Goal: Transaction & Acquisition: Purchase product/service

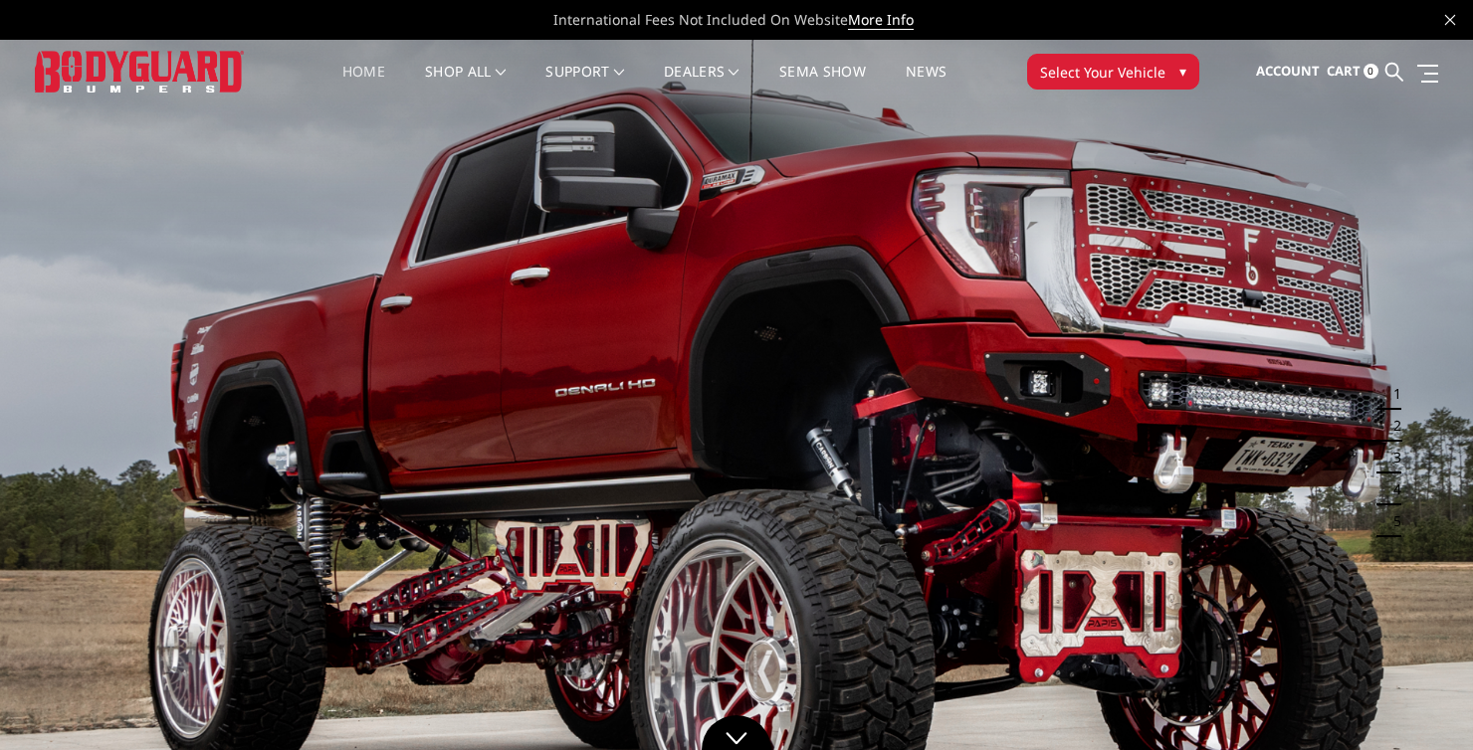
click at [1101, 69] on span "Select Your Vehicle" at bounding box center [1102, 72] width 125 height 21
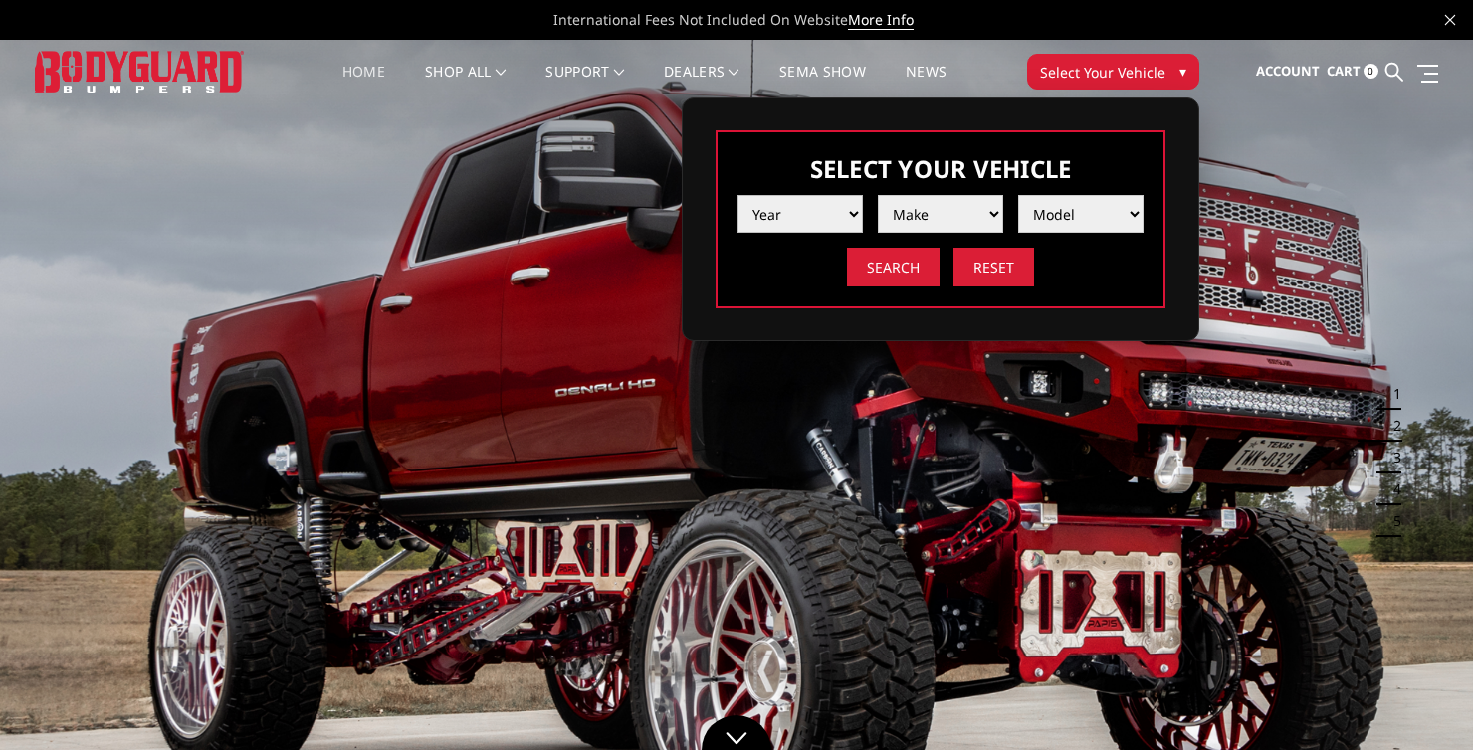
click at [823, 209] on select "Year [DATE] 2024 2023 2022 2021 2020 2019 2018 2017 2016 2015 2014 2013 2012 20…" at bounding box center [799, 214] width 125 height 38
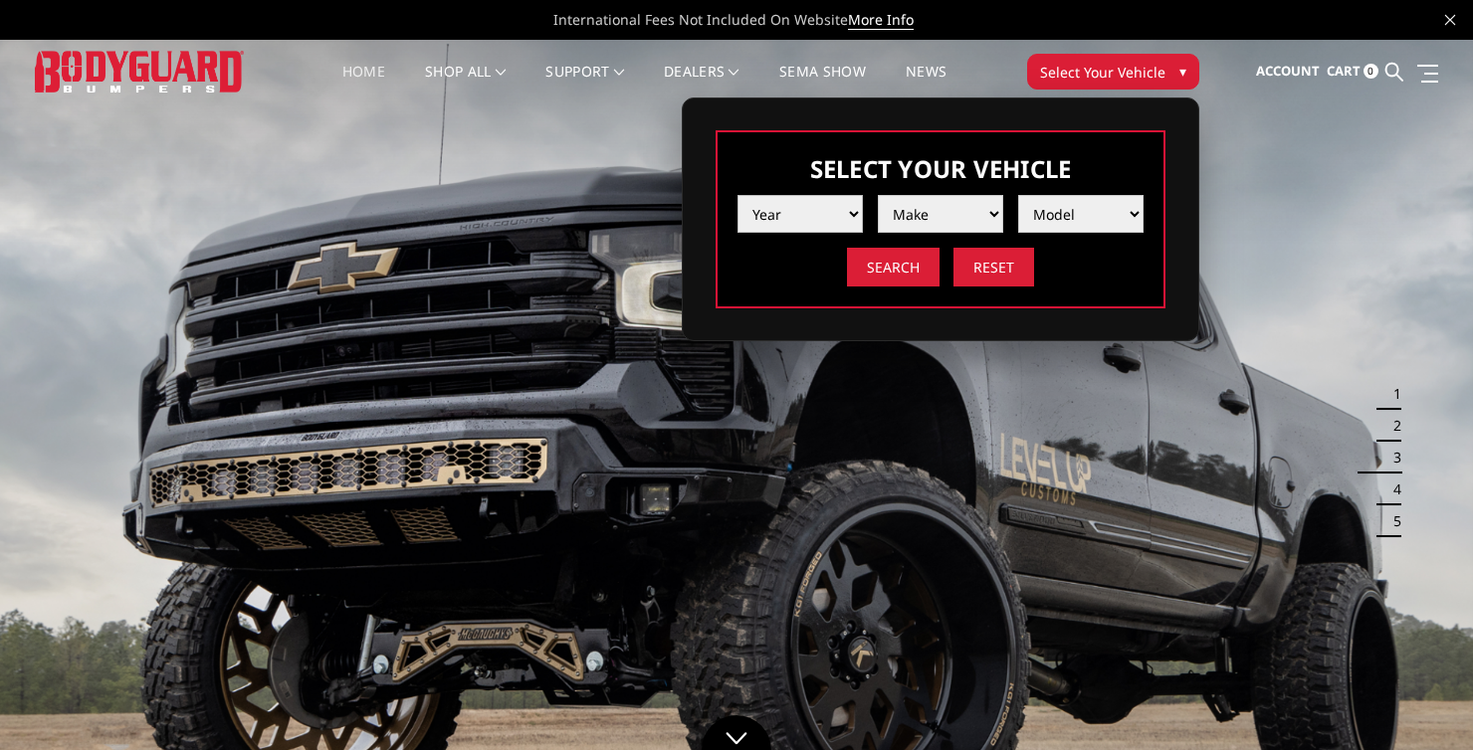
select select "yr_2021"
click at [737, 195] on select "Year [DATE] 2024 2023 2022 2021 2020 2019 2018 2017 2016 2015 2014 2013 2012 20…" at bounding box center [799, 214] width 125 height 38
click at [943, 223] on select "Make Chevrolet Ford GMC Ram Toyota" at bounding box center [940, 214] width 125 height 38
select select "mk_ram"
click at [878, 195] on select "Make Chevrolet Ford GMC Ram Toyota" at bounding box center [940, 214] width 125 height 38
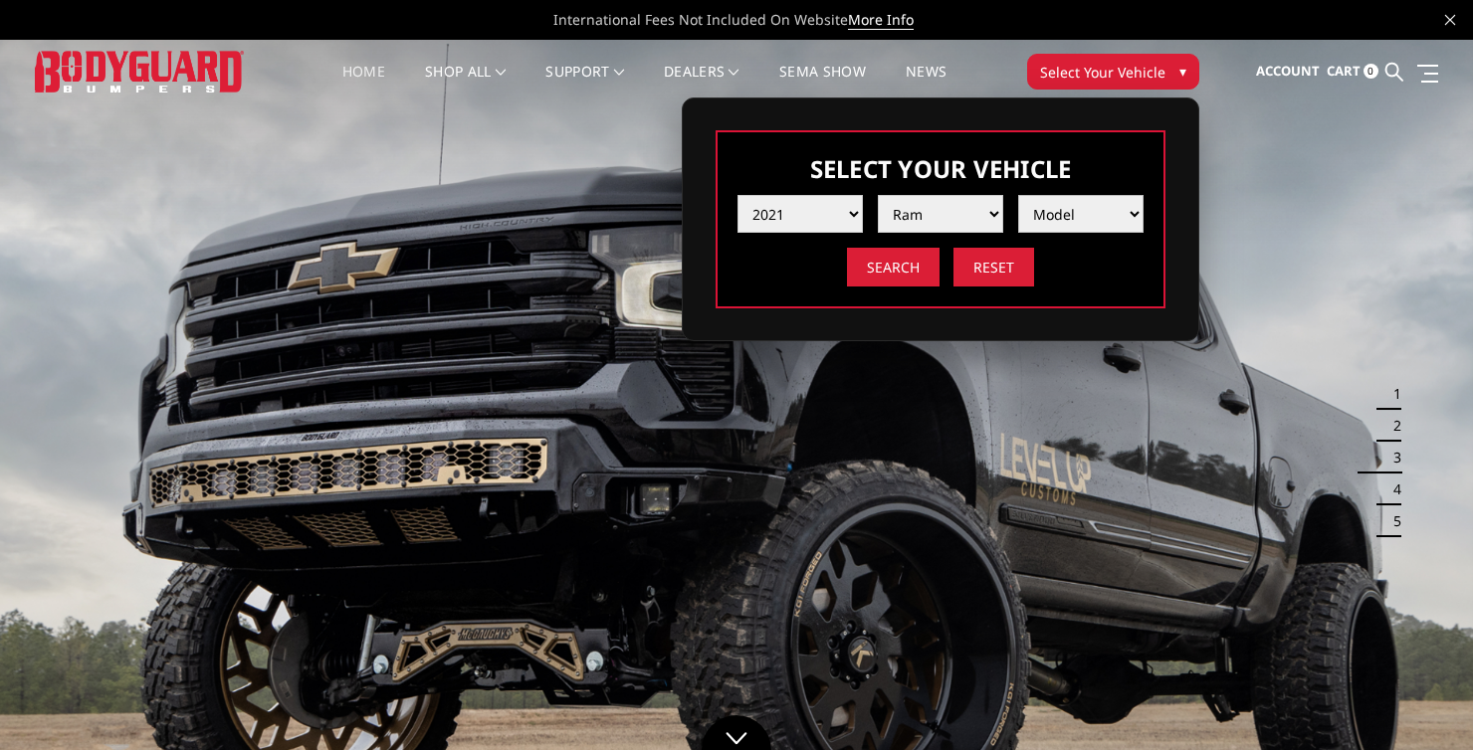
click at [1069, 198] on select "Model 1500 6-Lug 1500 Rebel 2500 / 3500 4500 / 5500 TRX" at bounding box center [1080, 214] width 125 height 38
select select "md_1500-6-lug"
click at [1018, 195] on select "Model 1500 6-Lug 1500 Rebel 2500 / 3500 4500 / 5500 TRX" at bounding box center [1080, 214] width 125 height 38
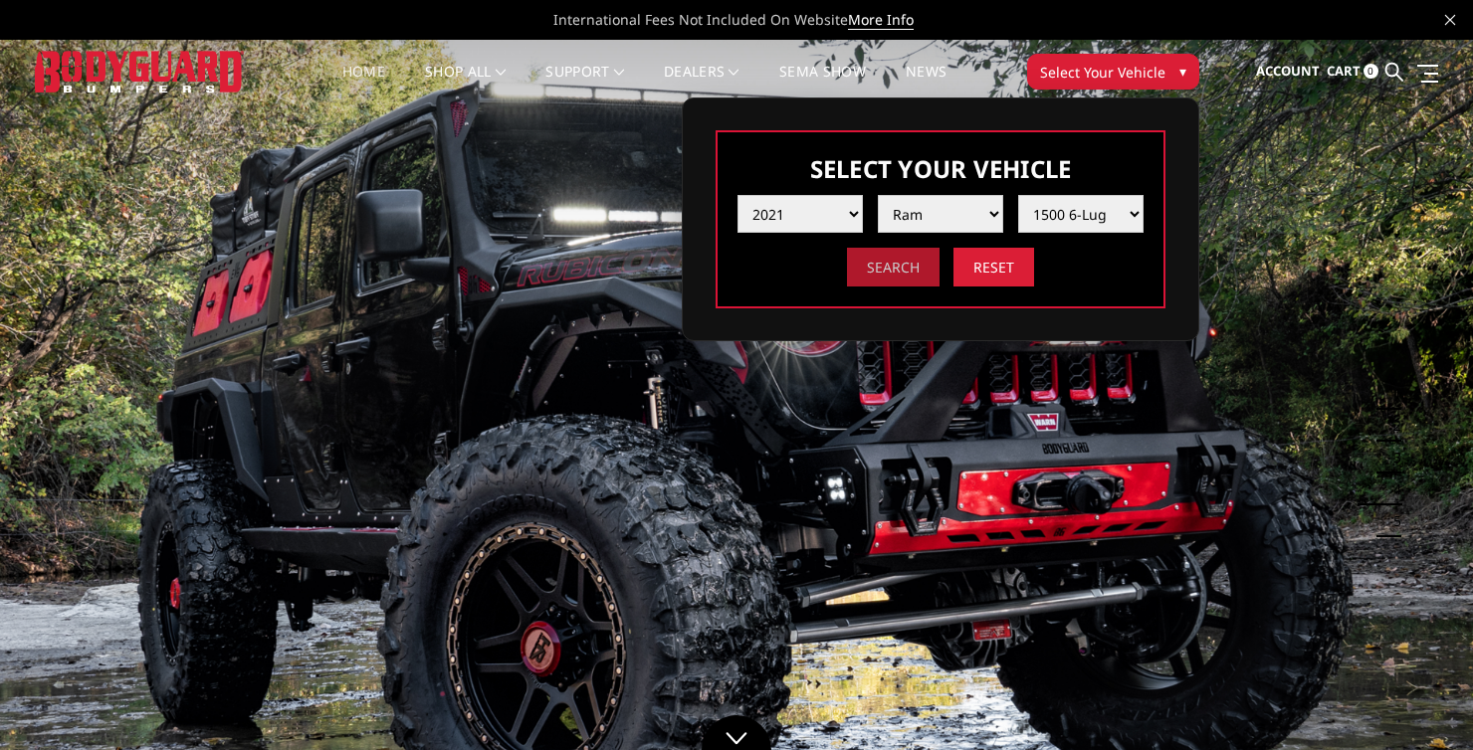
click at [896, 275] on input "Search" at bounding box center [893, 267] width 93 height 39
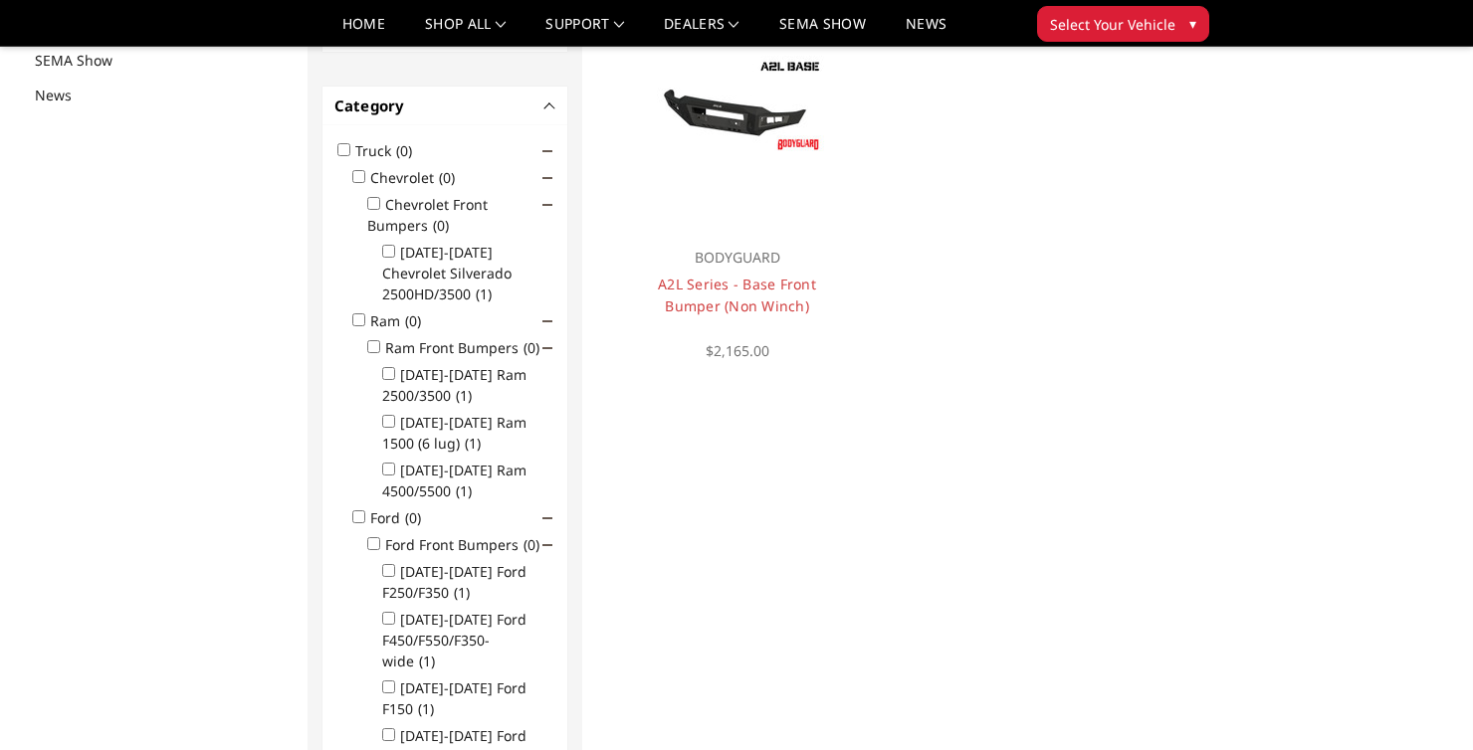
scroll to position [258, 0]
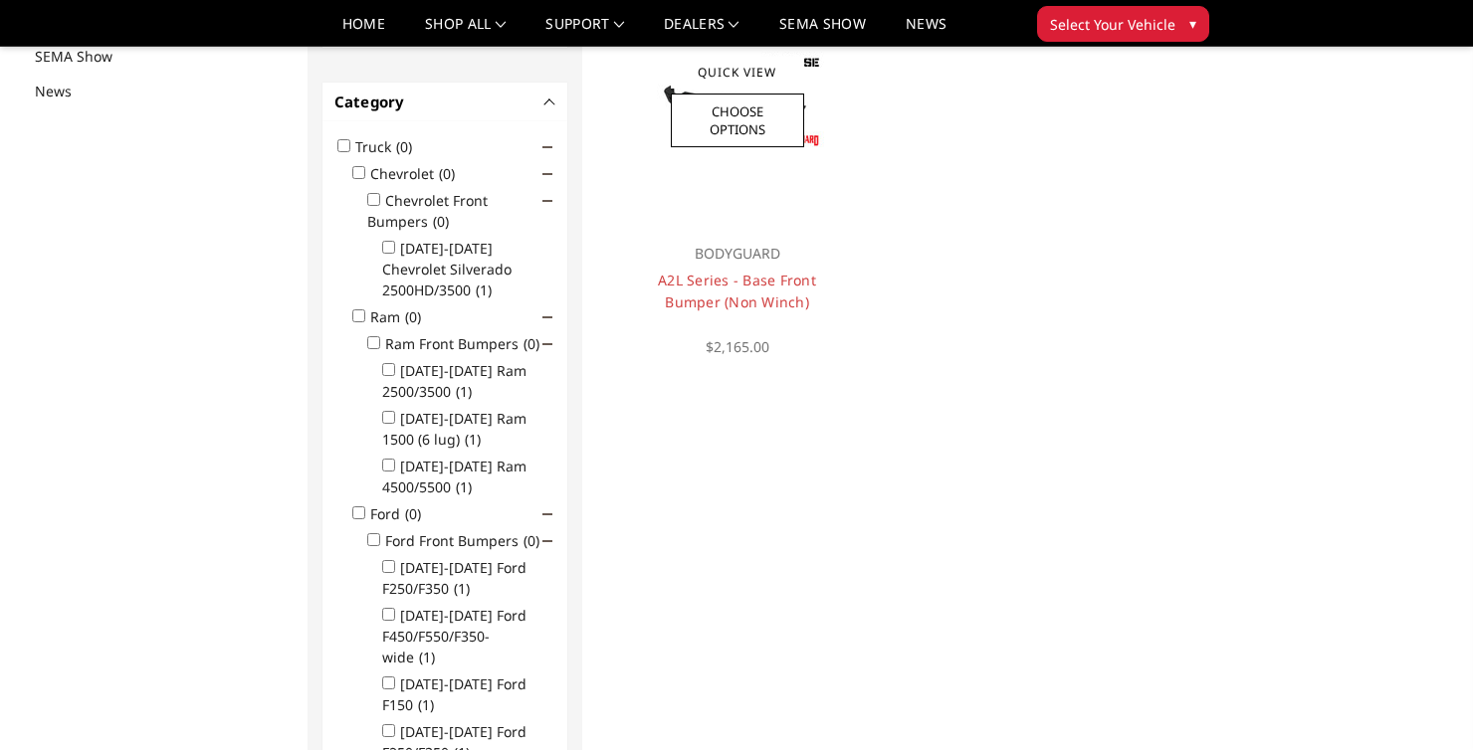
click at [780, 200] on div at bounding box center [737, 102] width 240 height 240
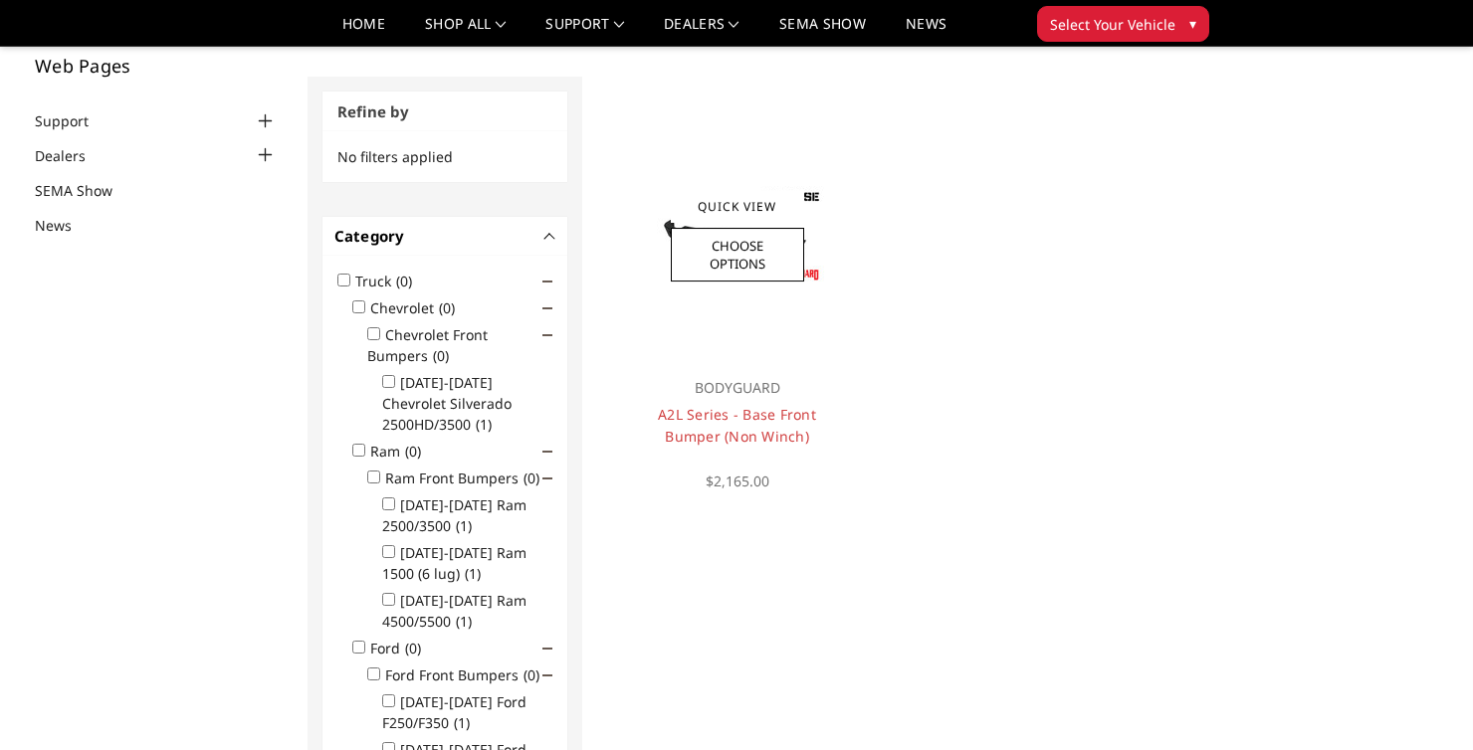
scroll to position [125, 0]
click at [749, 273] on link "Choose Options" at bounding box center [737, 253] width 133 height 54
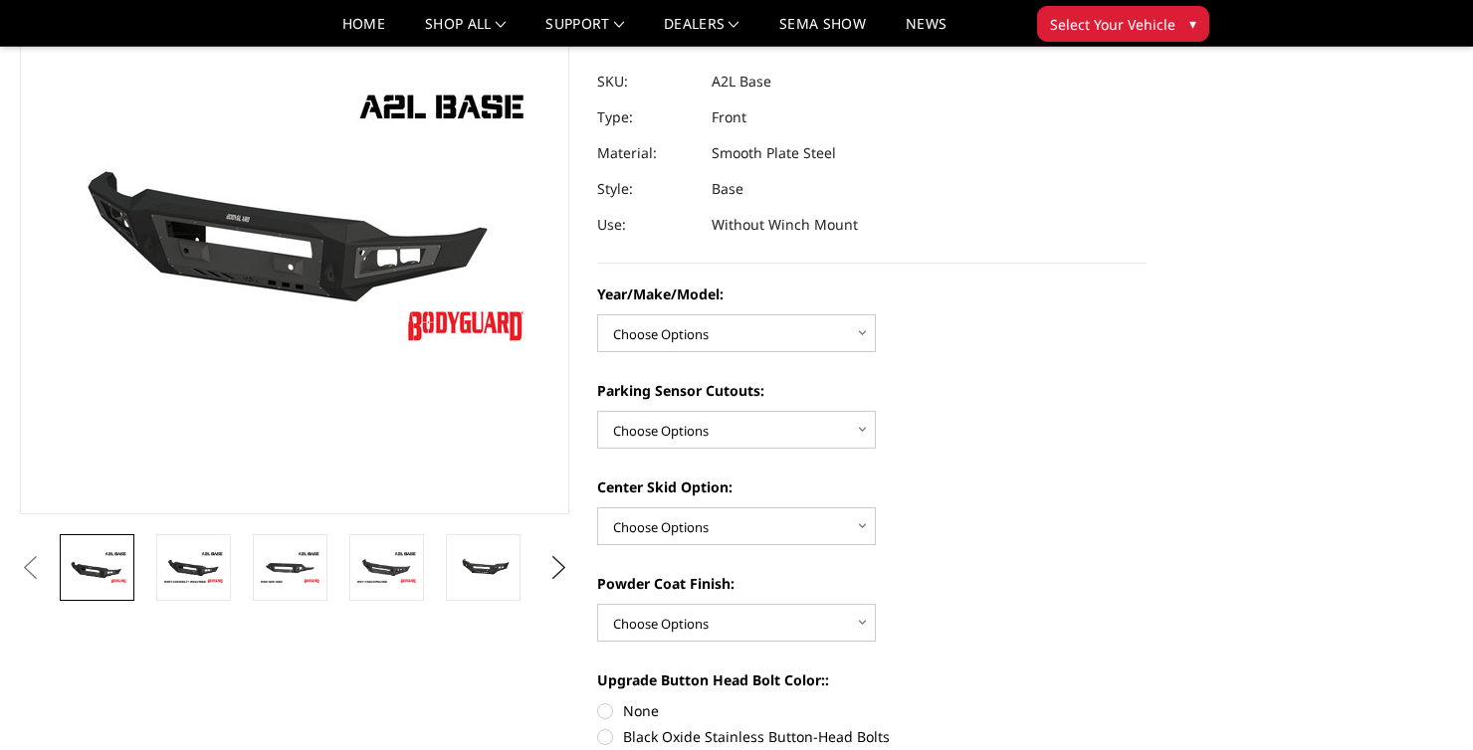
scroll to position [183, 0]
click at [753, 321] on select "Choose Options Chevrolet 15-19 2500/3500 Chevrolet 19-21 1500 Chevrolet 15-20 […" at bounding box center [736, 333] width 279 height 38
select select "4344"
click at [597, 314] on select "Choose Options Chevrolet 15-19 2500/3500 Chevrolet 19-21 1500 Chevrolet 15-20 C…" at bounding box center [736, 333] width 279 height 38
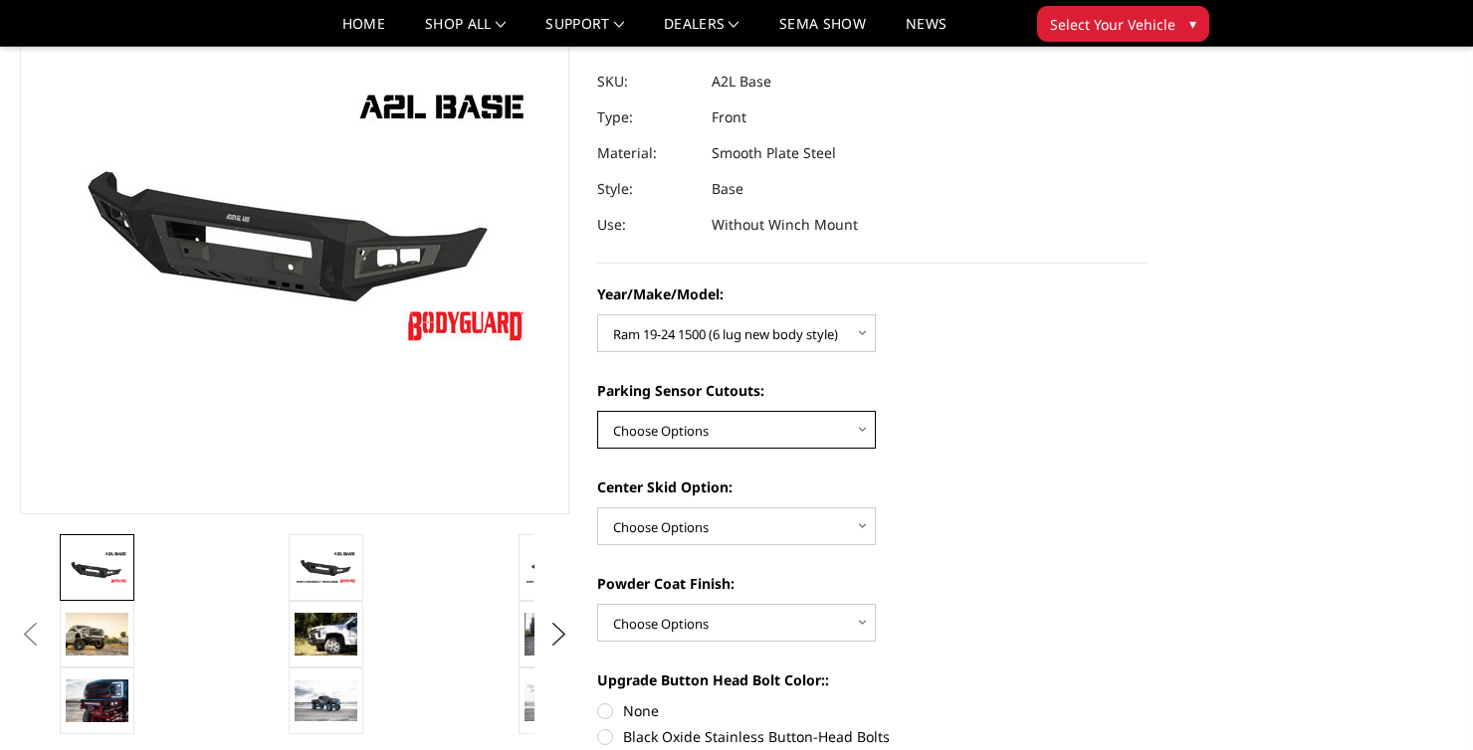
click at [757, 429] on select "Choose Options Yes - With Parking Sensor Cutouts No - Without Parking Sensor Cu…" at bounding box center [736, 430] width 279 height 38
select select "4328"
click at [597, 411] on select "Choose Options Yes - With Parking Sensor Cutouts No - Without Parking Sensor Cu…" at bounding box center [736, 430] width 279 height 38
click at [739, 522] on select "Choose Options Single Light Bar Cutout" at bounding box center [736, 527] width 279 height 38
select select "4304"
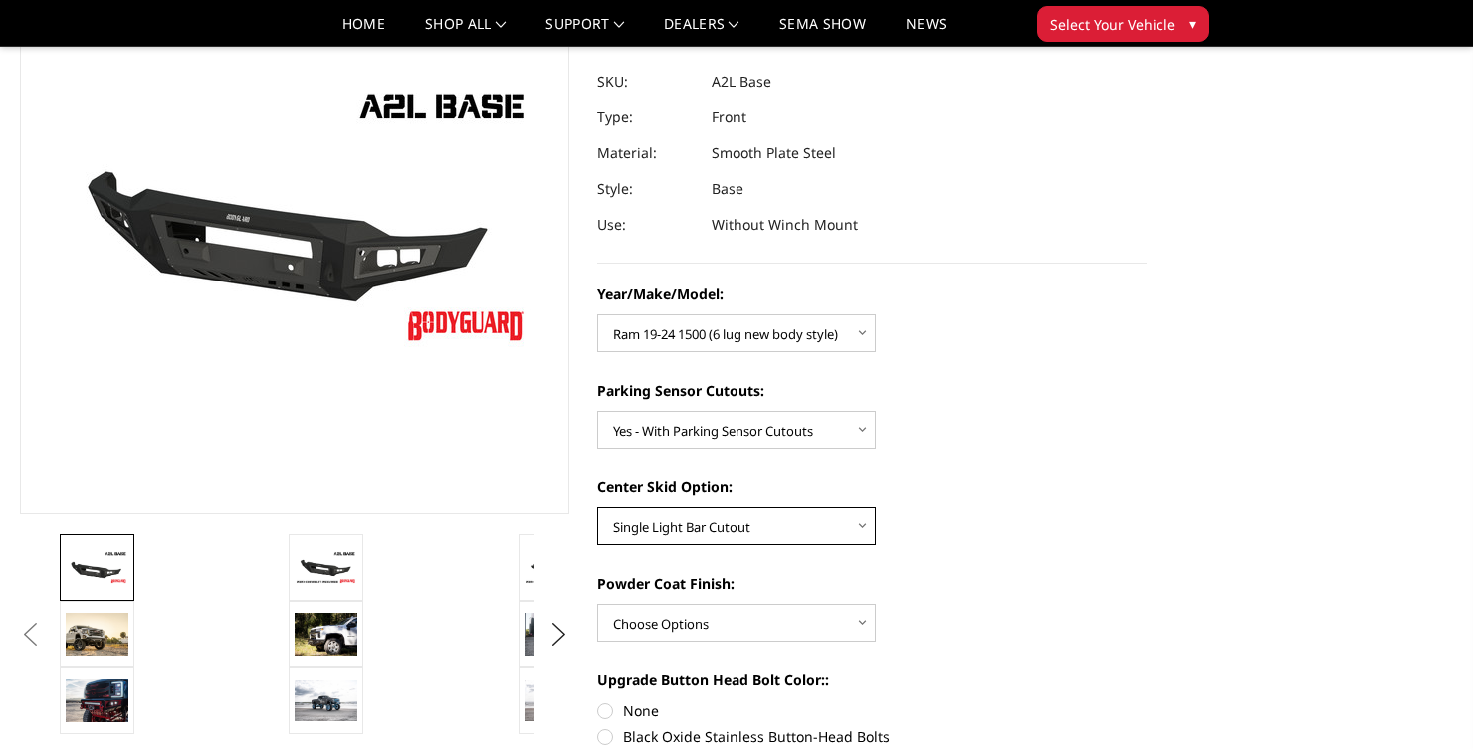
click at [597, 508] on select "Choose Options Single Light Bar Cutout" at bounding box center [736, 527] width 279 height 38
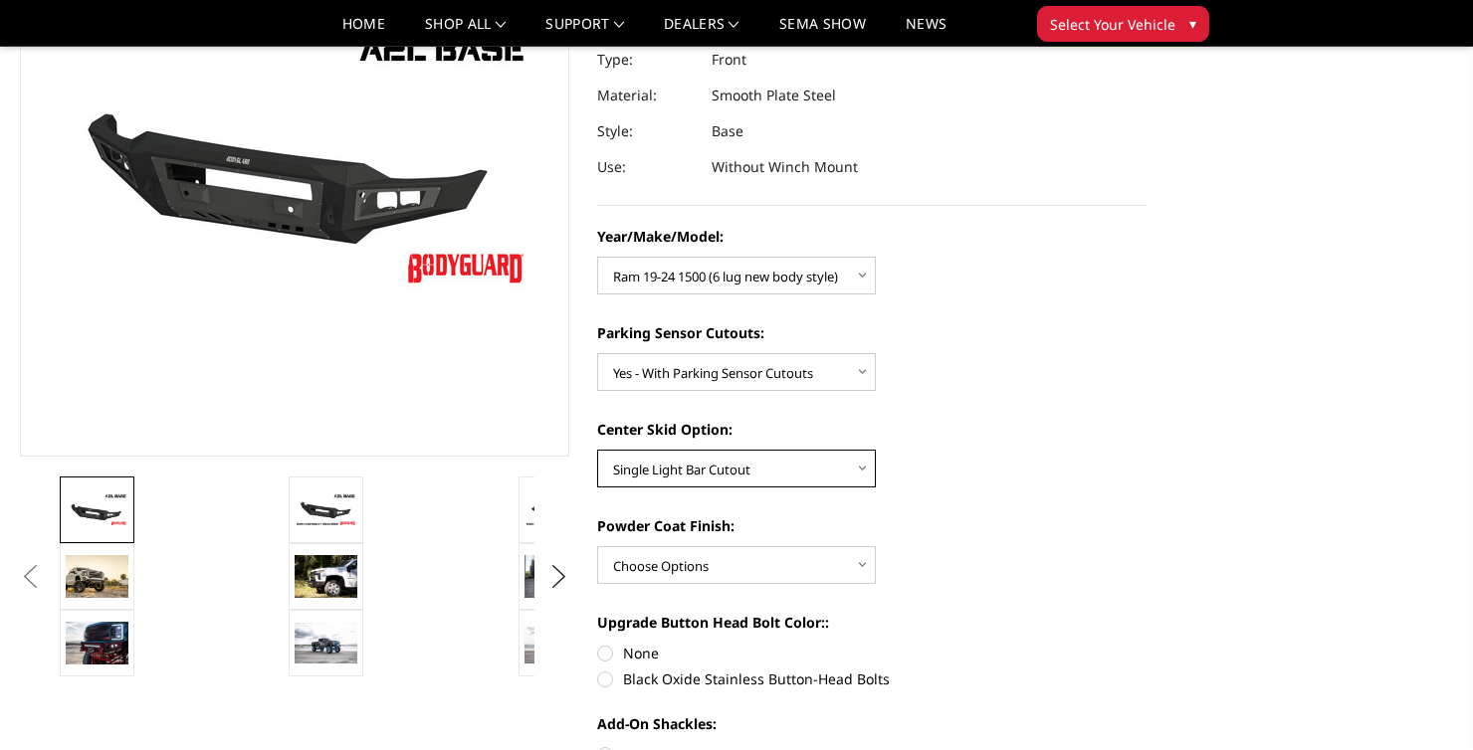
scroll to position [333, 0]
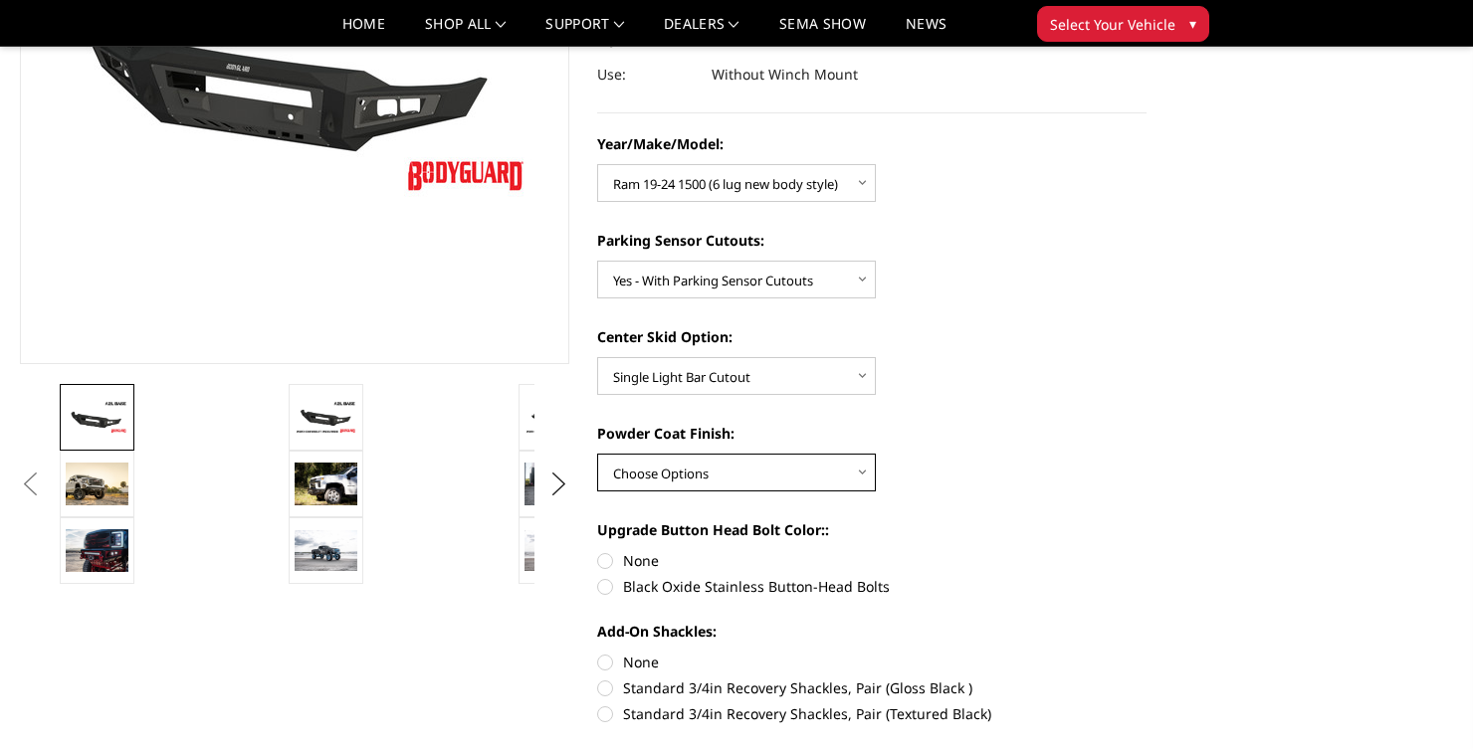
click at [715, 469] on select "Choose Options Bare metal (included) Texture Black Powder Coat" at bounding box center [736, 473] width 279 height 38
select select "4286"
click at [597, 454] on select "Choose Options Bare metal (included) Texture Black Powder Coat" at bounding box center [736, 473] width 279 height 38
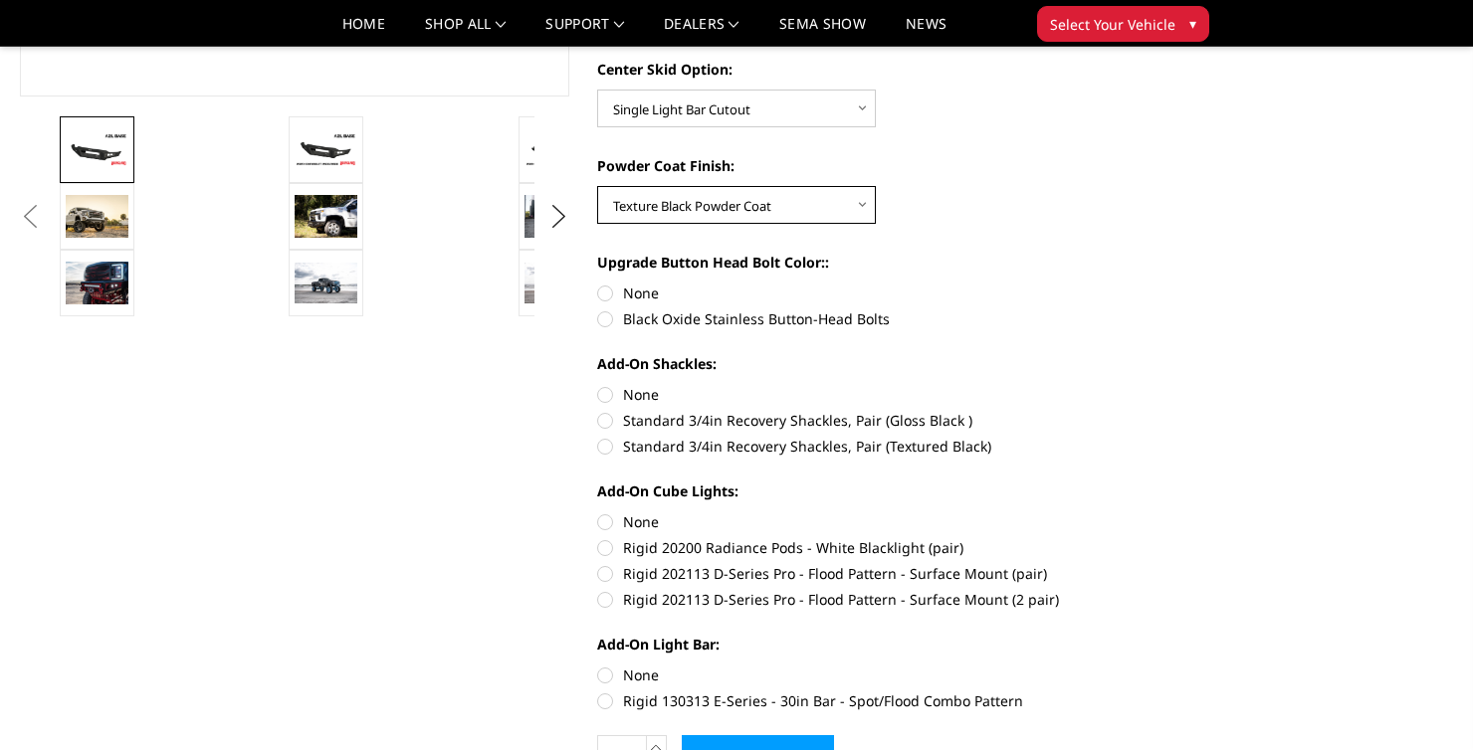
scroll to position [629, 0]
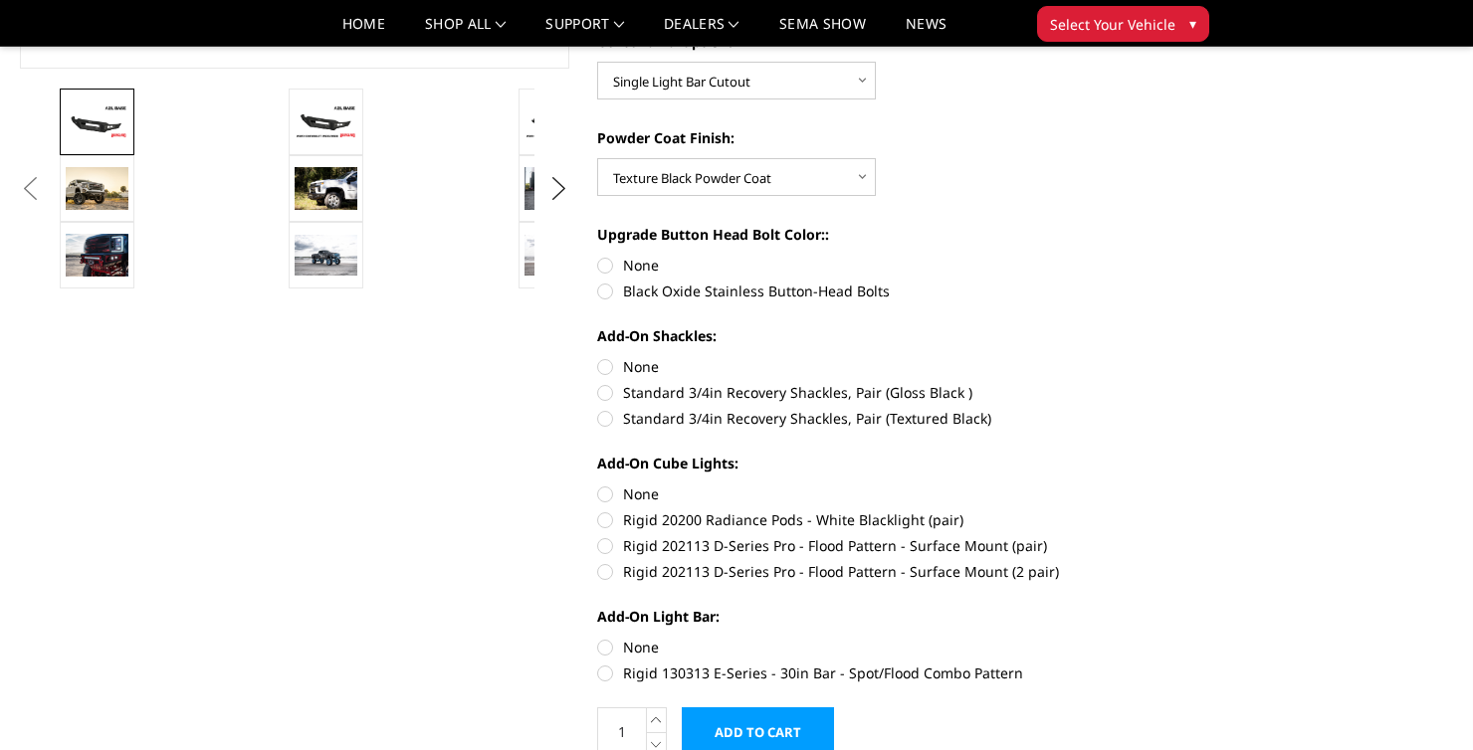
click at [754, 392] on label "Standard 3/4in Recovery Shackles, Pair (Gloss Black )" at bounding box center [871, 392] width 549 height 21
click at [1146, 357] on input "Standard 3/4in Recovery Shackles, Pair (Gloss Black )" at bounding box center [1146, 356] width 1 height 1
radio input "true"
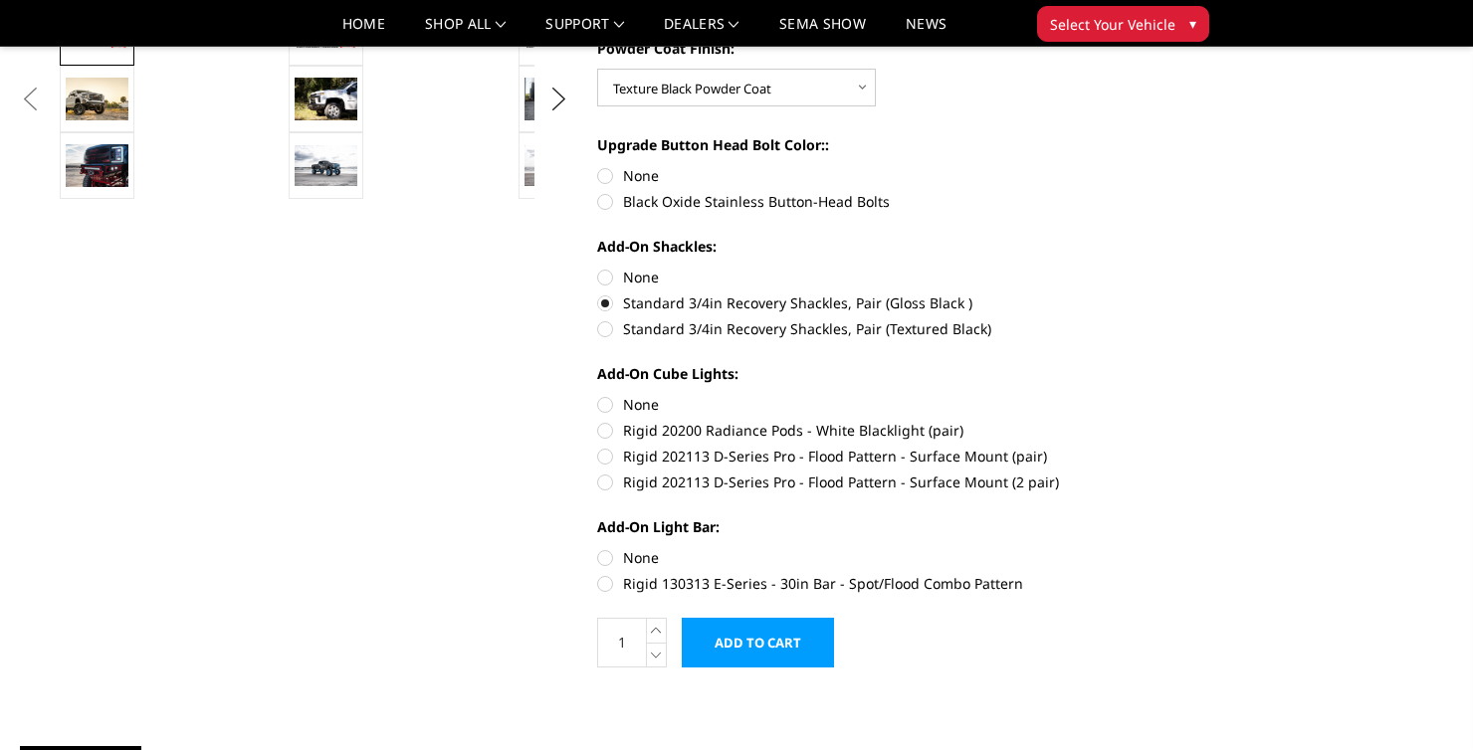
scroll to position [721, 0]
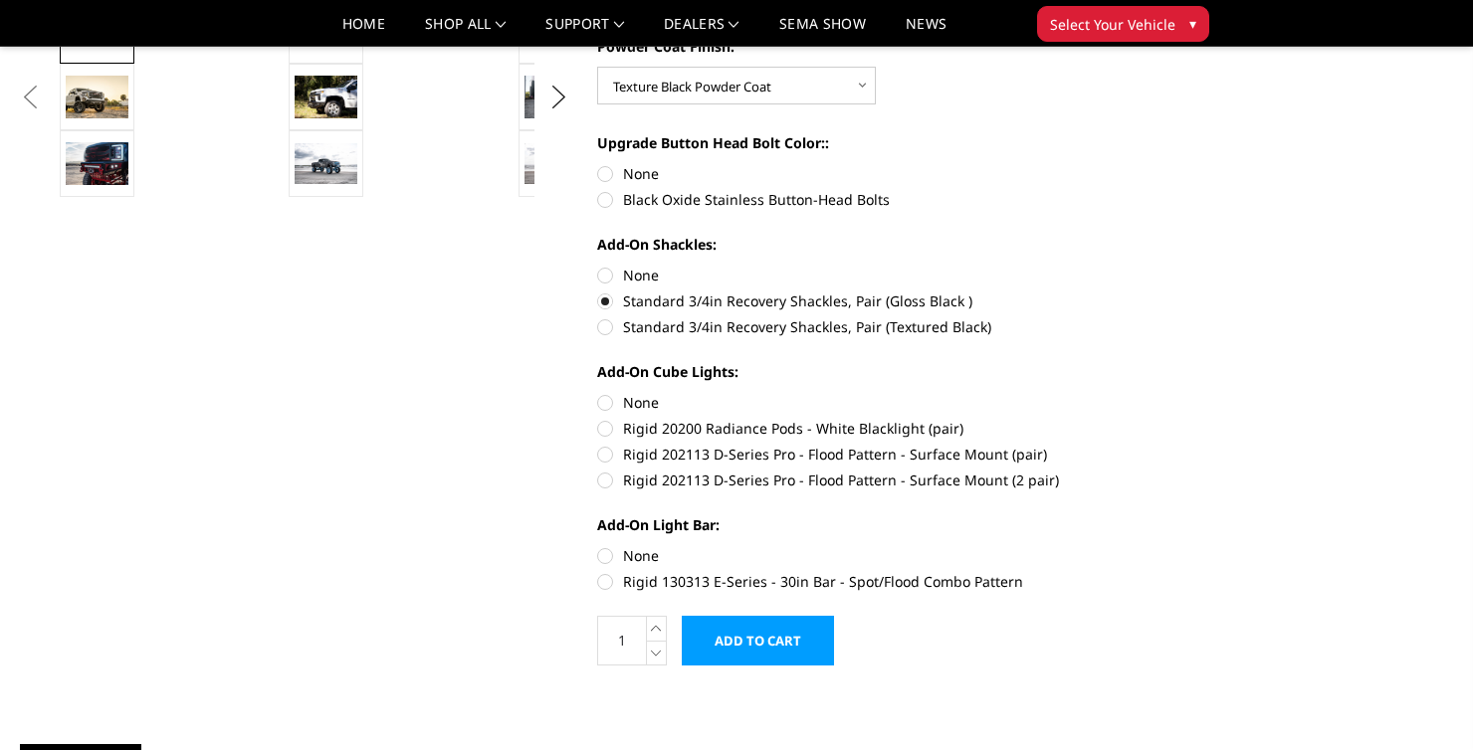
click at [859, 489] on label "Rigid 202113 D-Series Pro - Flood Pattern - Surface Mount (2 pair)" at bounding box center [871, 480] width 549 height 21
click at [1146, 445] on input "Rigid 202113 D-Series Pro - Flood Pattern - Surface Mount (2 pair)" at bounding box center [1146, 444] width 1 height 1
radio input "true"
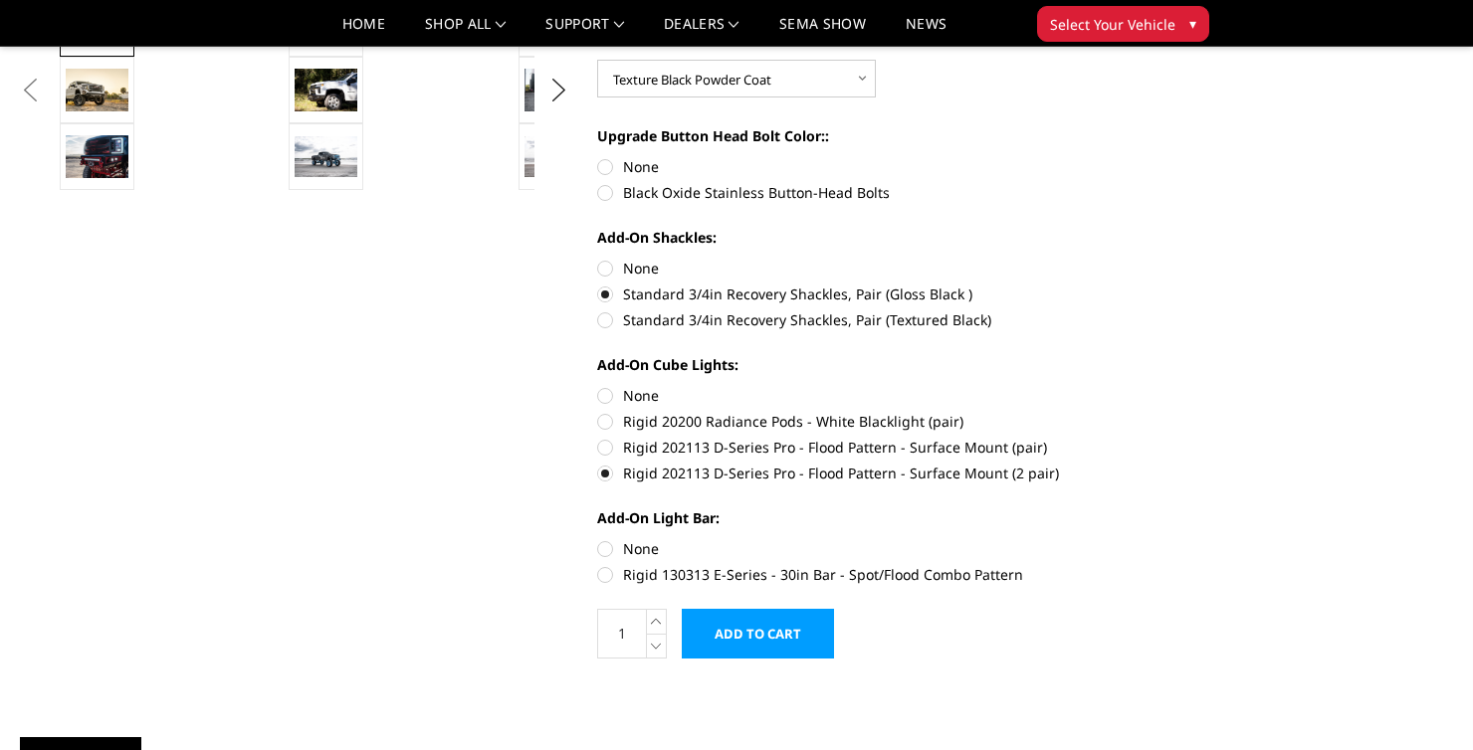
scroll to position [728, 0]
click at [858, 571] on label "Rigid 130313 E-Series - 30in Bar - Spot/Flood Combo Pattern" at bounding box center [871, 573] width 549 height 21
click at [1146, 538] on input "Rigid 130313 E-Series - 30in Bar - Spot/Flood Combo Pattern" at bounding box center [1146, 537] width 1 height 1
radio input "true"
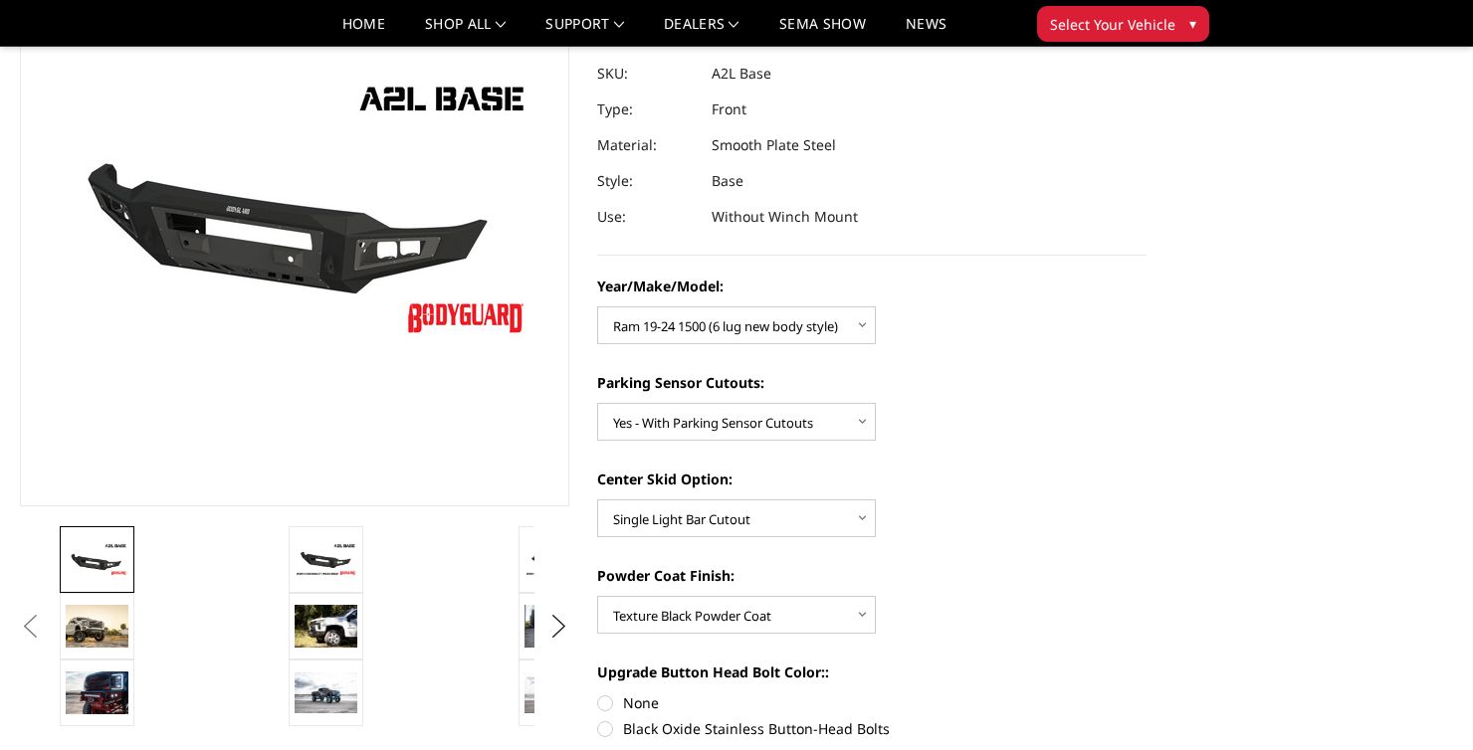
scroll to position [190, 0]
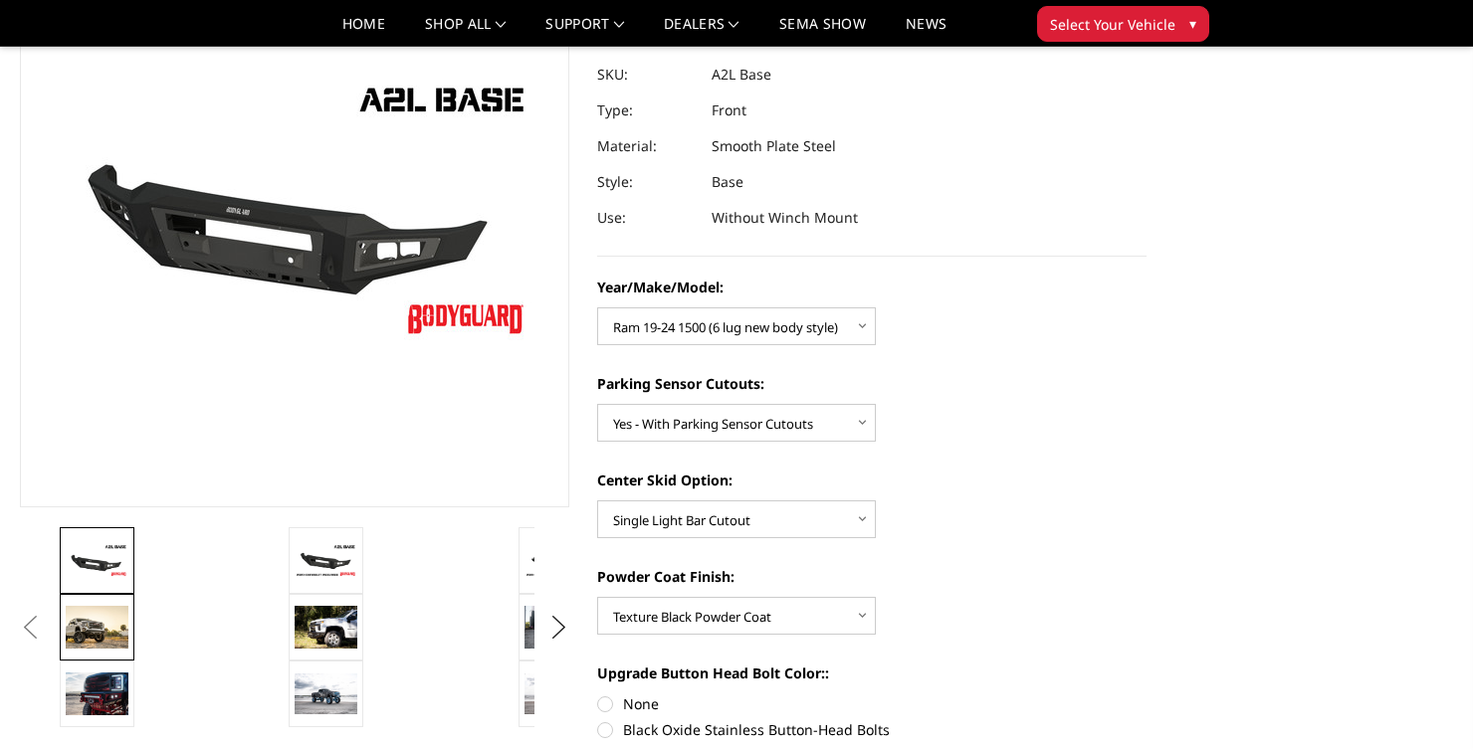
click at [104, 639] on img at bounding box center [97, 627] width 63 height 43
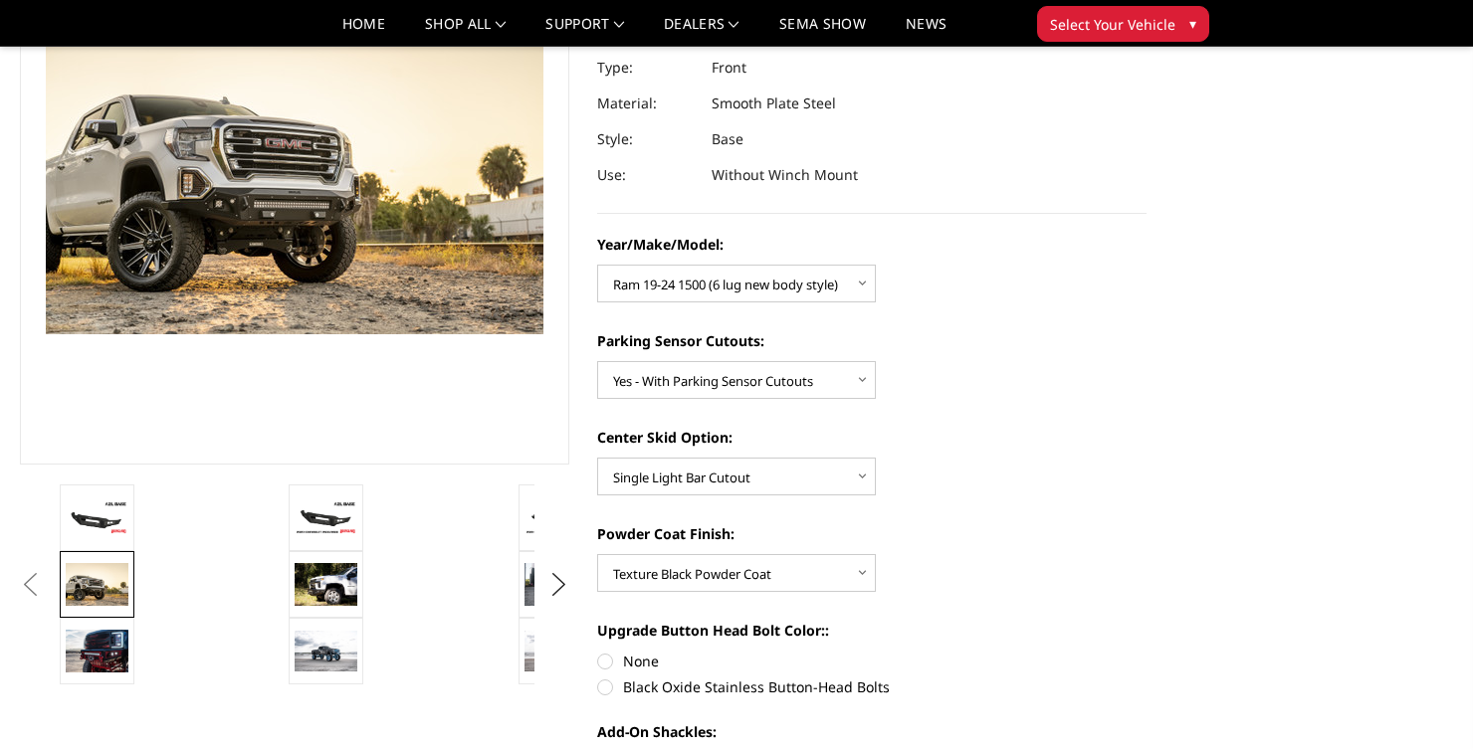
scroll to position [258, 0]
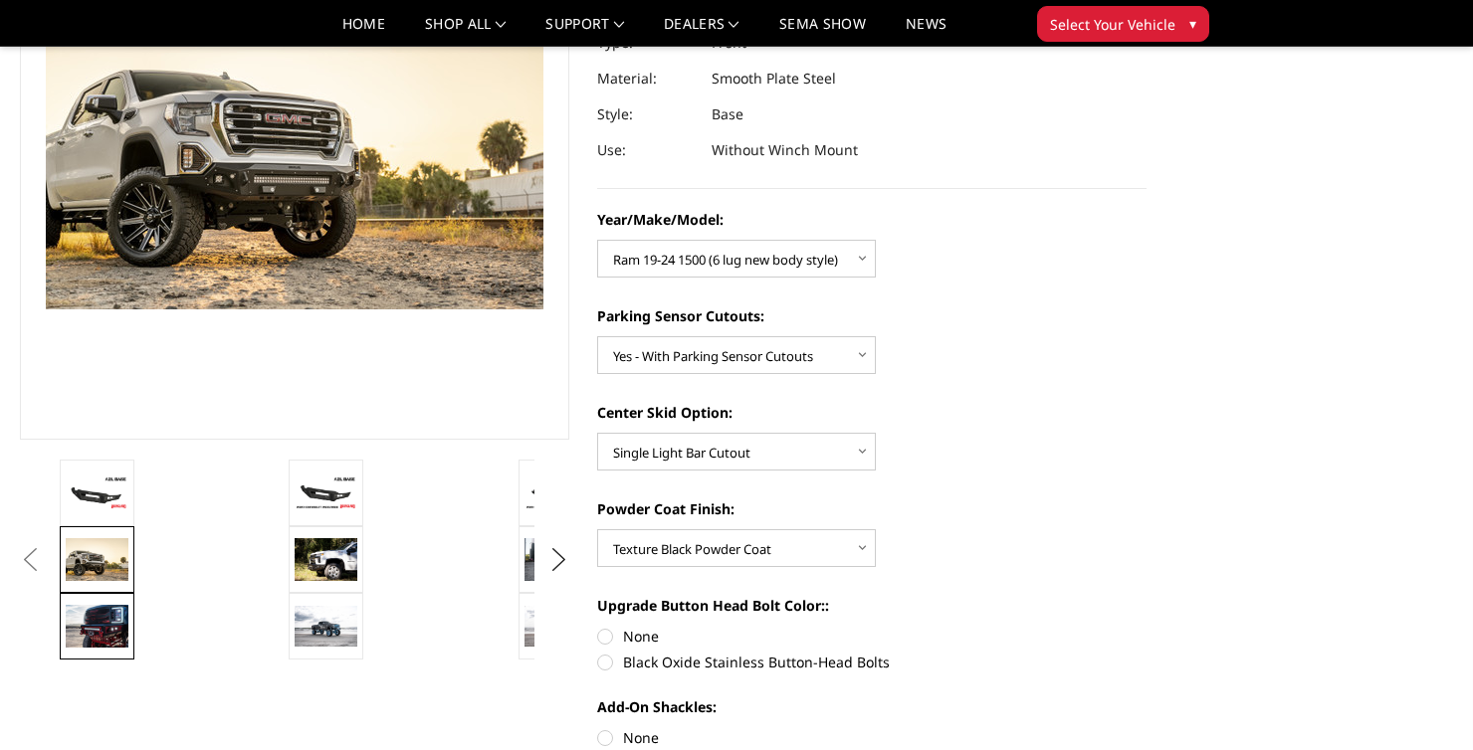
click at [113, 616] on img at bounding box center [97, 626] width 63 height 42
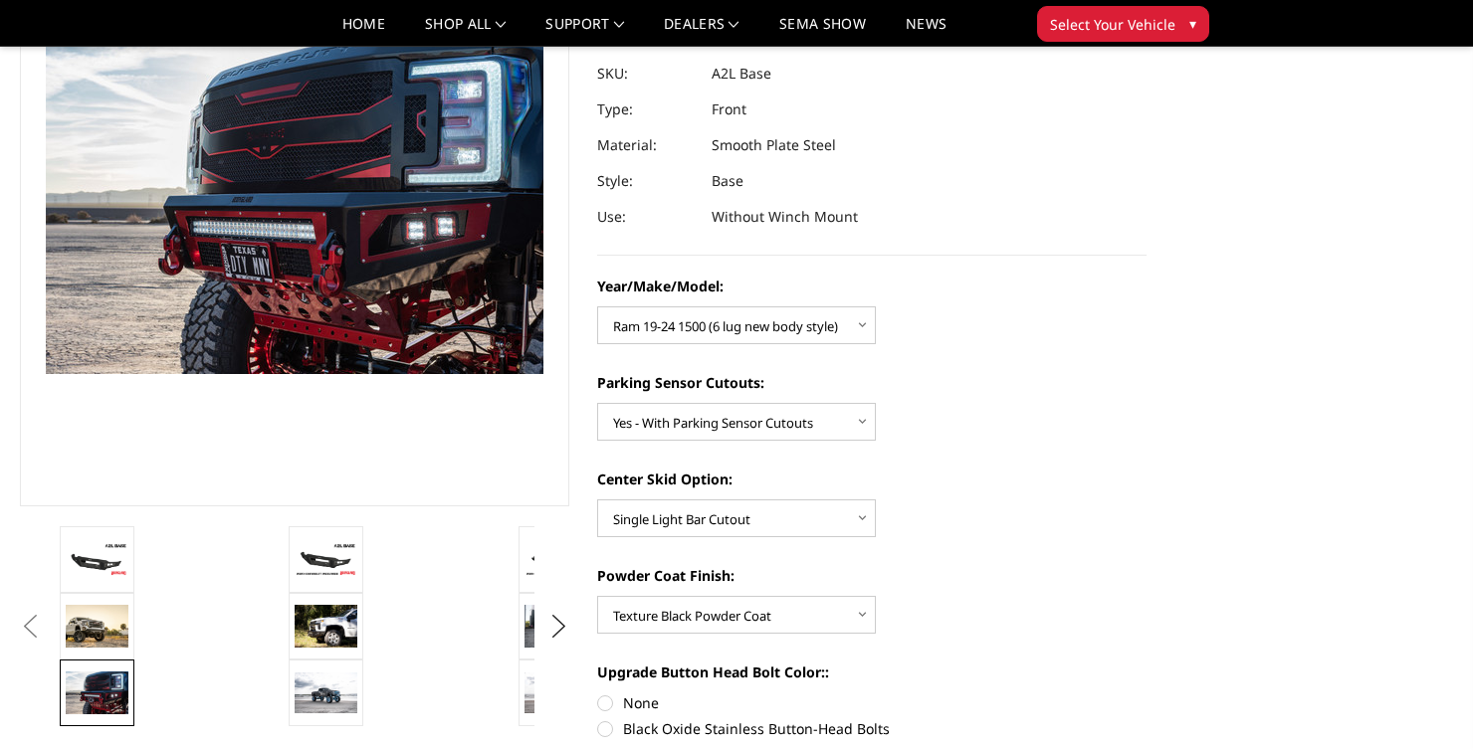
scroll to position [171, 0]
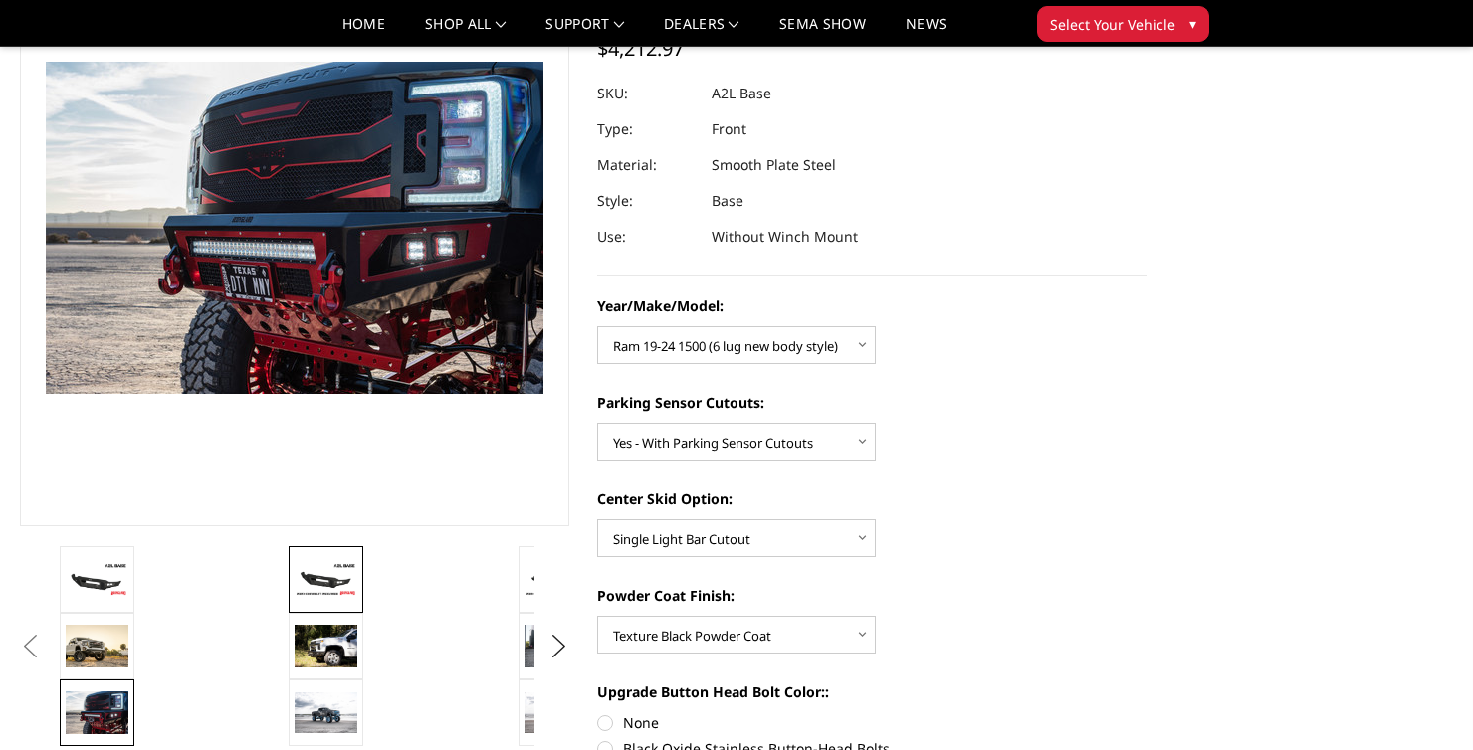
click at [340, 583] on img at bounding box center [326, 579] width 63 height 35
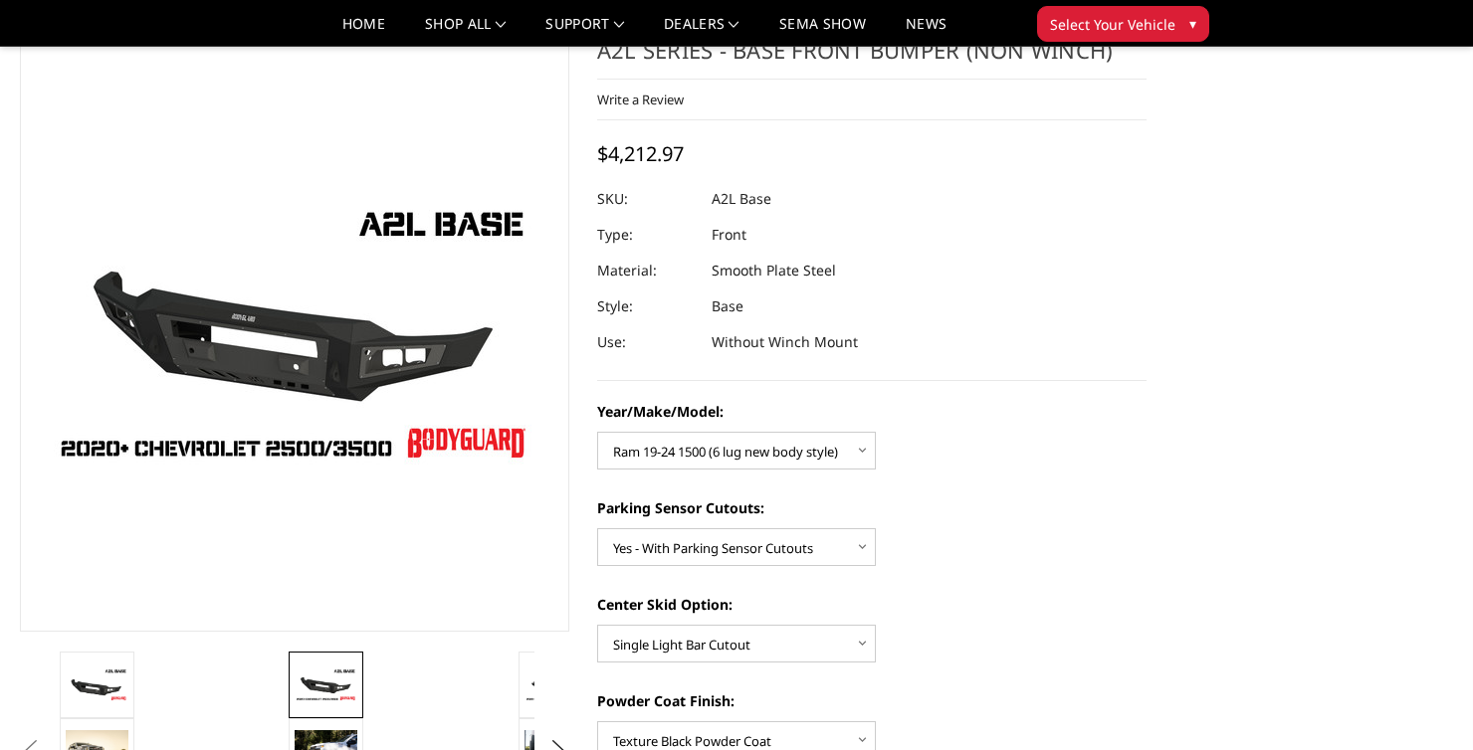
scroll to position [65, 0]
